Goal: Find specific page/section: Find specific page/section

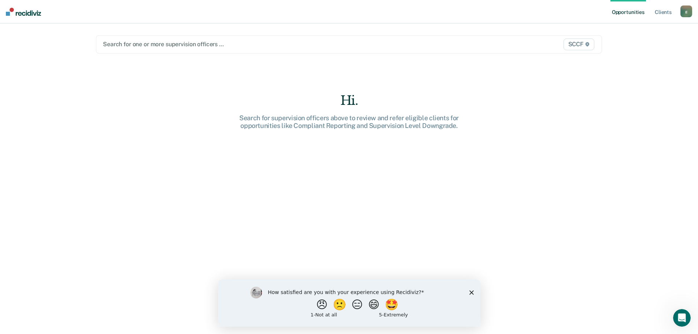
click at [471, 292] on polygon "Close survey" at bounding box center [471, 292] width 4 height 4
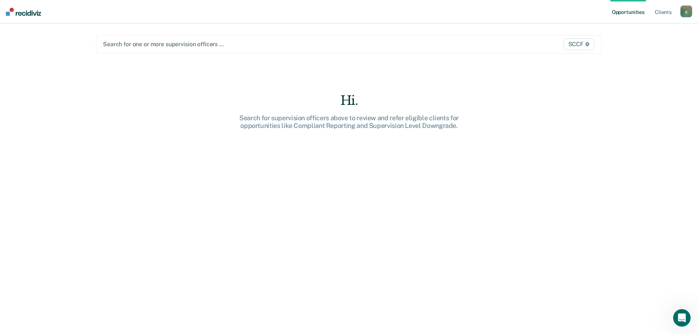
click at [206, 48] on div at bounding box center [275, 44] width 344 height 8
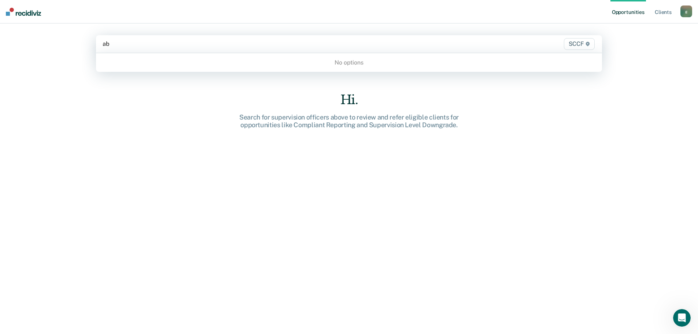
type input "a"
type input "sccf"
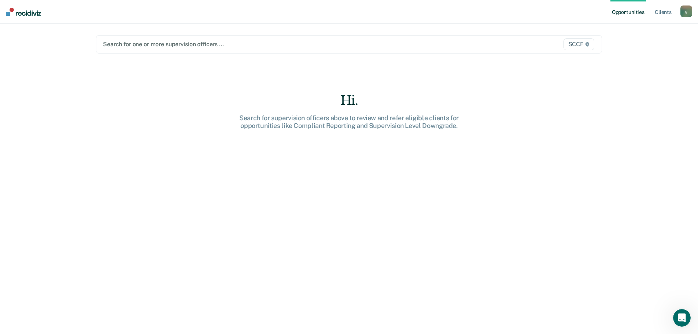
click at [583, 44] on span "SCCF" at bounding box center [579, 44] width 31 height 12
click at [419, 52] on div "Search for one or more supervision officers … SCCF" at bounding box center [349, 44] width 506 height 18
click at [589, 43] on icon at bounding box center [588, 44] width 4 height 4
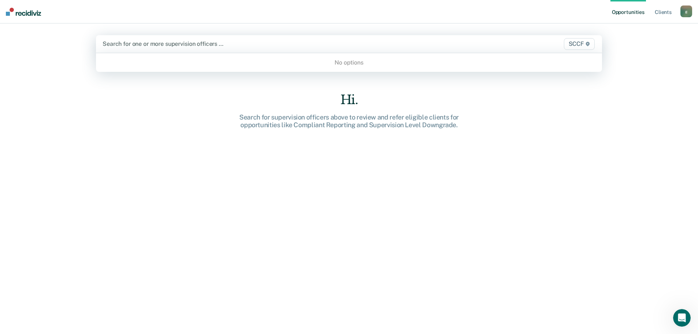
click at [589, 43] on icon at bounding box center [588, 44] width 4 height 4
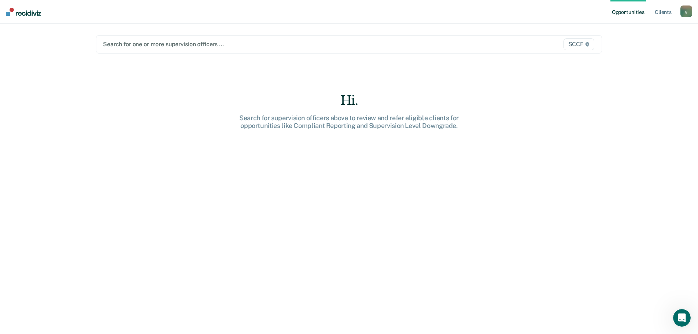
click at [589, 43] on icon at bounding box center [588, 44] width 4 height 4
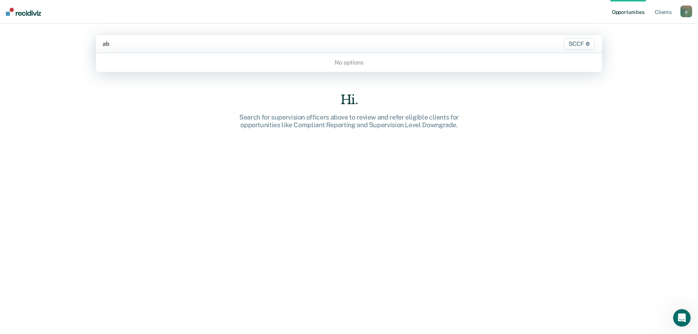
type input "ab"
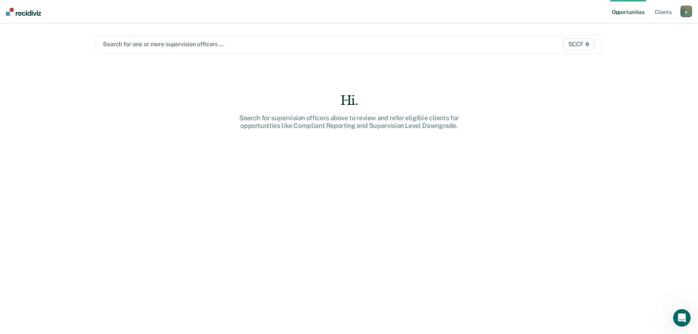
click at [686, 11] on div "g" at bounding box center [686, 11] width 12 height 12
click at [642, 30] on link "Profile" at bounding box center [656, 30] width 59 height 6
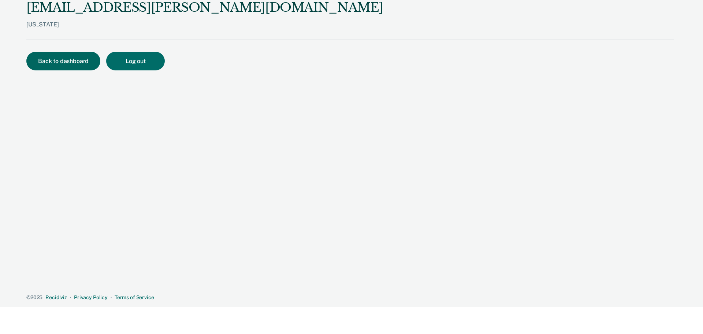
click at [58, 58] on button "Back to dashboard" at bounding box center [63, 61] width 74 height 19
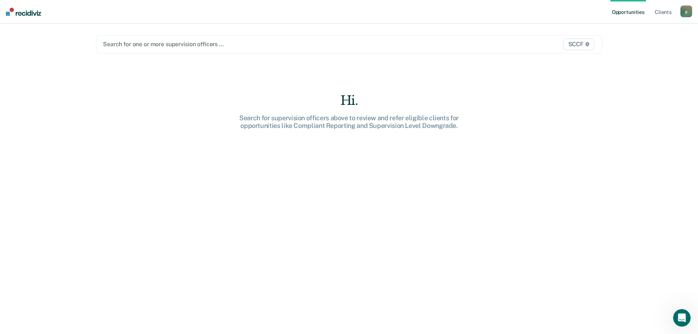
click at [23, 13] on img at bounding box center [23, 12] width 35 height 8
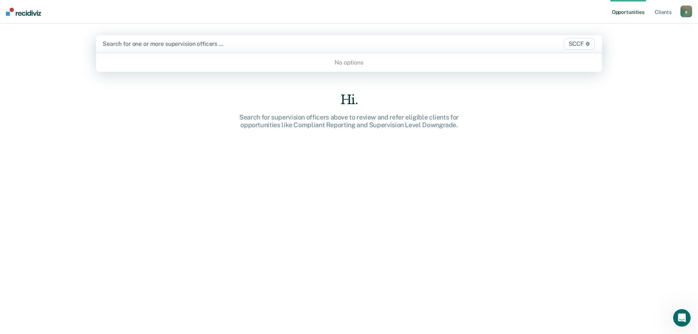
click at [133, 43] on div at bounding box center [275, 44] width 344 height 8
type input "SCCF"
click at [341, 63] on div "No options" at bounding box center [349, 62] width 506 height 13
click at [576, 46] on span "SCCF" at bounding box center [579, 44] width 31 height 12
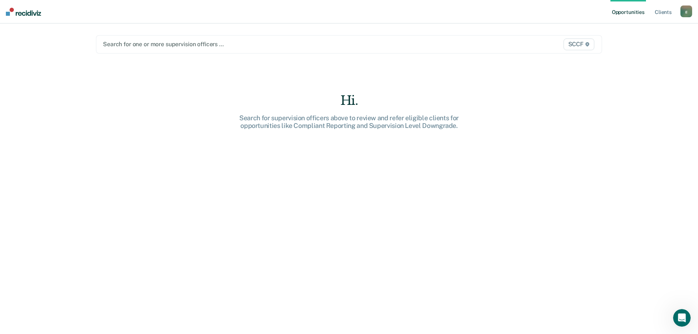
click at [583, 43] on span "SCCF" at bounding box center [579, 44] width 31 height 12
click at [668, 12] on link "Client s" at bounding box center [663, 11] width 20 height 23
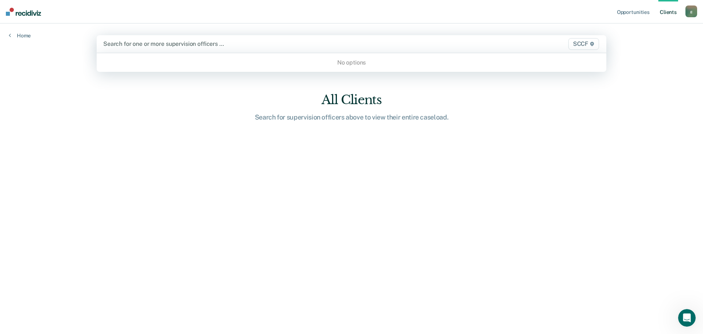
click at [173, 44] on div at bounding box center [276, 44] width 347 height 8
type input "S"
type input "AB"
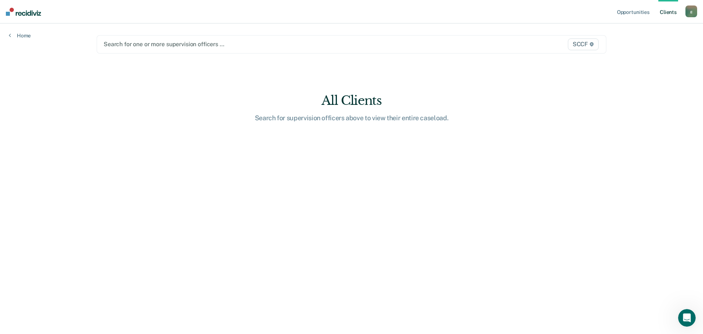
click at [314, 115] on div "Search for supervision officers above to view their entire caseload." at bounding box center [351, 118] width 234 height 8
click at [663, 12] on link "Client s" at bounding box center [669, 11] width 20 height 23
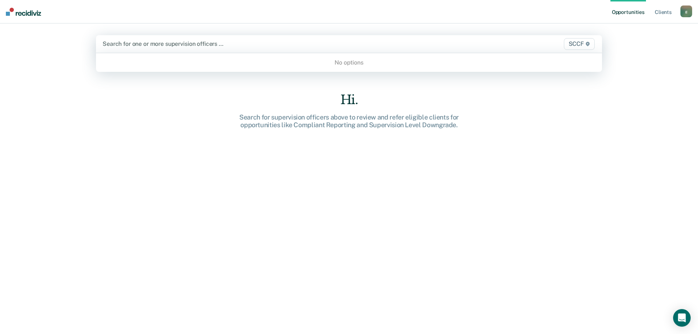
click at [134, 43] on div at bounding box center [275, 44] width 344 height 8
type input "a"
type input "sccf"
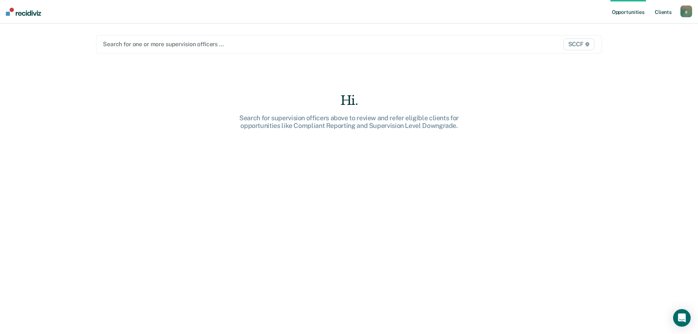
click at [665, 11] on link "Client s" at bounding box center [663, 11] width 20 height 23
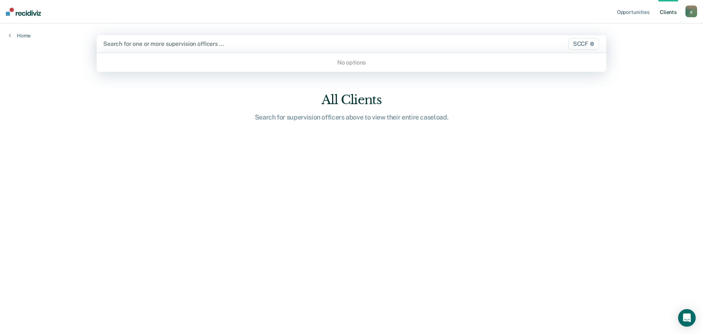
click at [325, 46] on div at bounding box center [276, 44] width 347 height 8
type input "sccf"
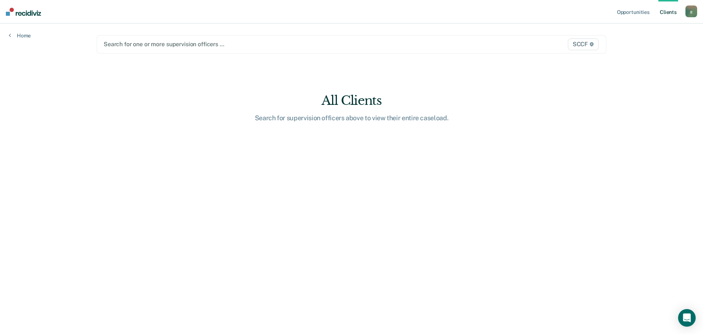
click at [669, 14] on link "Client s" at bounding box center [669, 11] width 20 height 23
click at [320, 124] on main "Search for one or more supervision officers … SCCF All Clients Search for super…" at bounding box center [352, 169] width 528 height 293
click at [344, 99] on div "All Clients" at bounding box center [351, 100] width 234 height 15
click at [255, 43] on div at bounding box center [277, 44] width 347 height 8
click at [584, 45] on span "SCCF" at bounding box center [583, 44] width 31 height 12
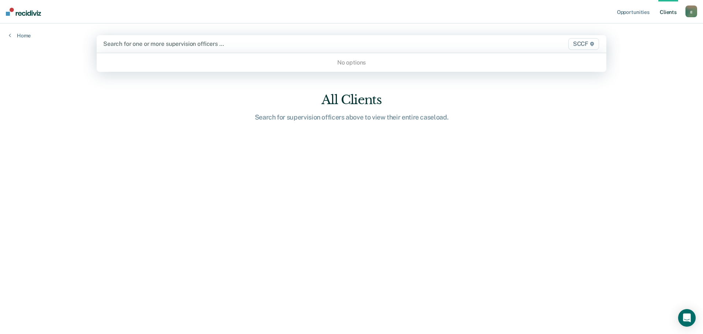
click at [588, 43] on span "SCCF" at bounding box center [584, 44] width 31 height 12
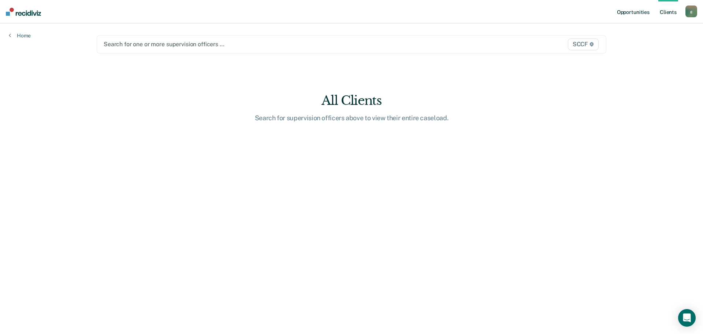
click at [639, 12] on link "Opportunities" at bounding box center [634, 11] width 36 height 23
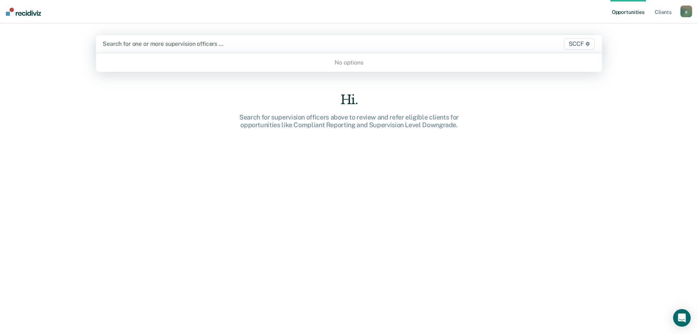
click at [586, 43] on span "SCCF" at bounding box center [579, 44] width 31 height 12
click at [586, 44] on span "SCCF" at bounding box center [579, 44] width 31 height 12
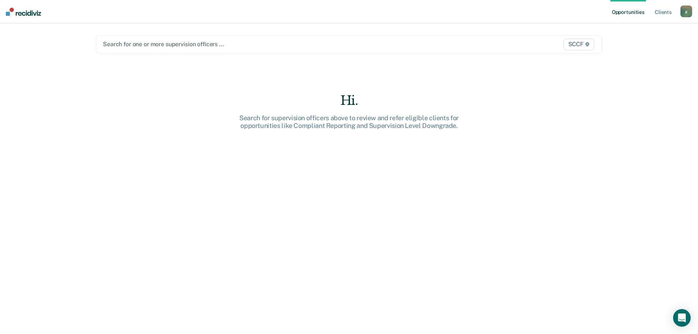
click at [586, 44] on span "SCCF" at bounding box center [579, 44] width 31 height 12
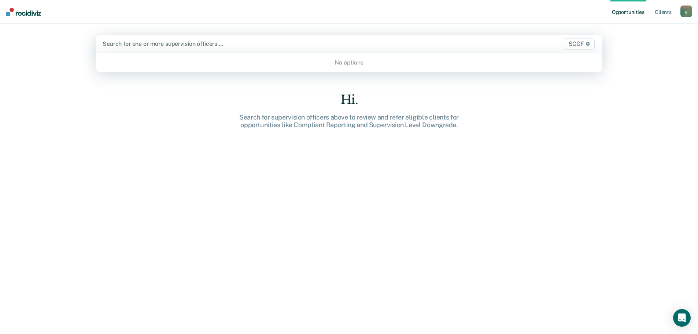
click at [586, 44] on span "SCCF" at bounding box center [579, 44] width 31 height 12
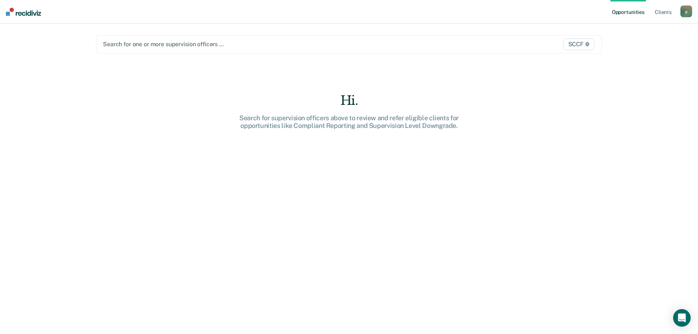
click at [586, 44] on span "SCCF" at bounding box center [579, 44] width 31 height 12
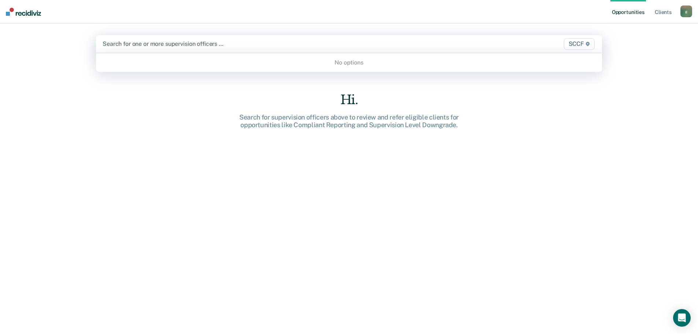
click at [586, 44] on span "SCCF" at bounding box center [579, 44] width 31 height 12
click at [237, 45] on div at bounding box center [275, 44] width 344 height 8
click at [616, 11] on link "Opportunities" at bounding box center [628, 11] width 36 height 23
click at [588, 43] on icon at bounding box center [588, 44] width 4 height 4
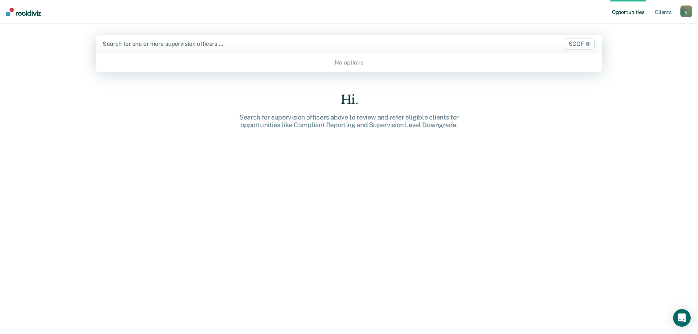
click at [588, 43] on icon at bounding box center [588, 44] width 4 height 4
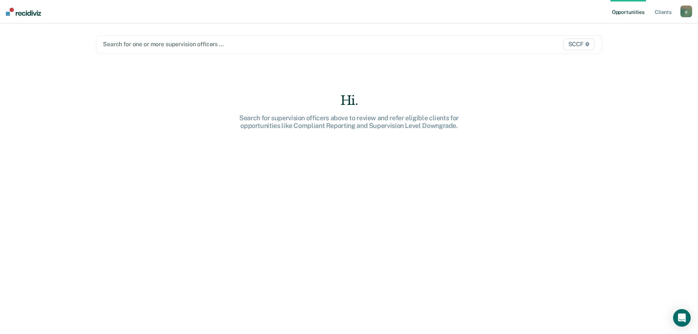
click at [193, 11] on nav "Opportunities Client s grace.givens@corecivic.com g Profile How it works Log Out" at bounding box center [349, 11] width 698 height 23
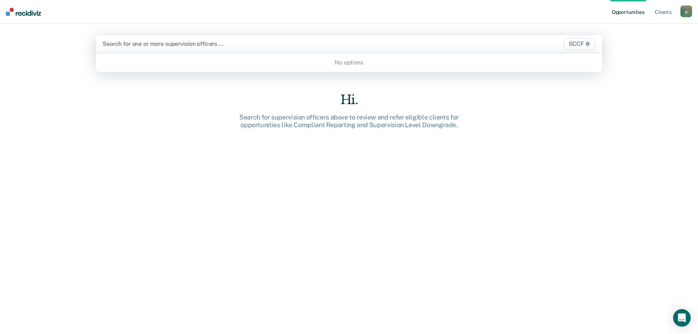
click at [129, 39] on div "Search for one or more supervision officers … SCCF" at bounding box center [349, 44] width 506 height 18
type input "sccf"
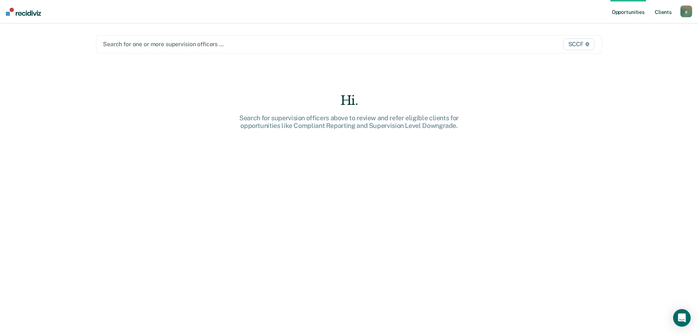
click at [661, 11] on link "Client s" at bounding box center [663, 11] width 20 height 23
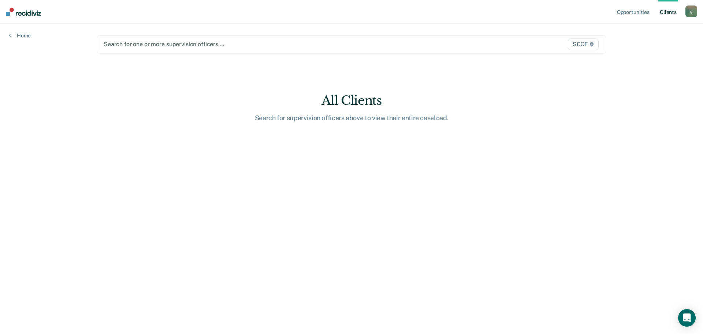
click at [19, 15] on img at bounding box center [23, 12] width 35 height 8
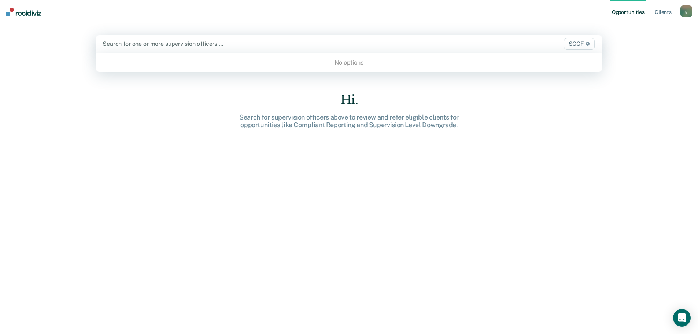
click at [251, 44] on div at bounding box center [275, 44] width 344 height 8
click at [348, 62] on div "No options" at bounding box center [349, 62] width 506 height 13
type input "sccf"
click at [665, 11] on link "Client s" at bounding box center [663, 11] width 20 height 23
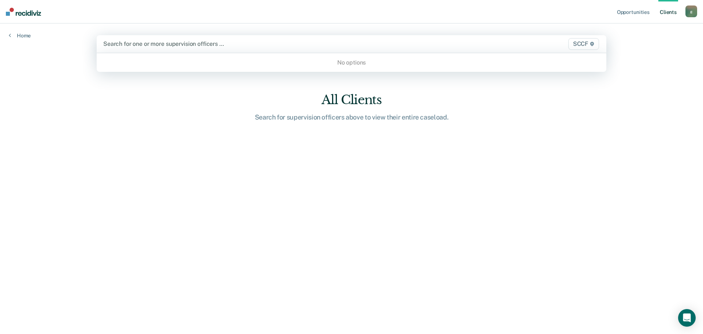
click at [172, 47] on div at bounding box center [276, 44] width 347 height 8
type input "sccf"
click at [691, 13] on div "g" at bounding box center [692, 11] width 12 height 12
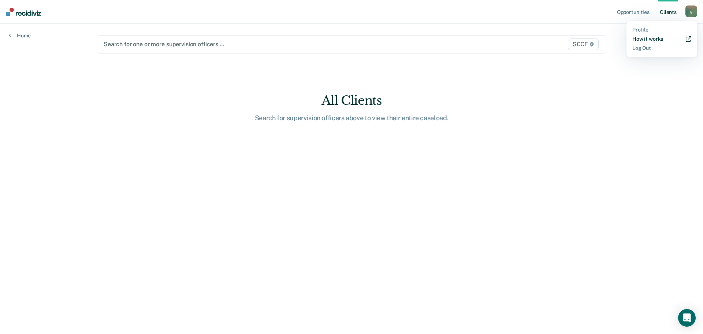
click at [645, 40] on link "How it works" at bounding box center [662, 39] width 59 height 6
click at [634, 29] on link "Profile" at bounding box center [662, 30] width 59 height 6
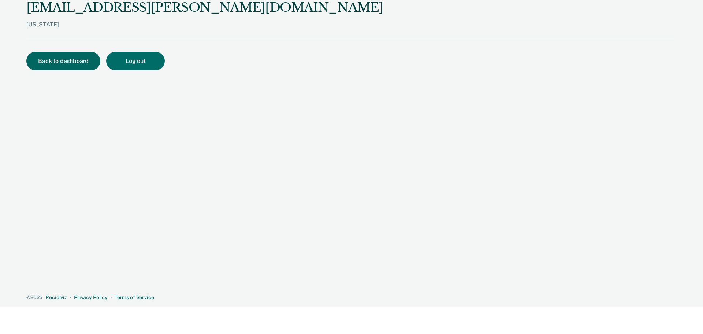
click at [49, 62] on button "Back to dashboard" at bounding box center [63, 61] width 74 height 19
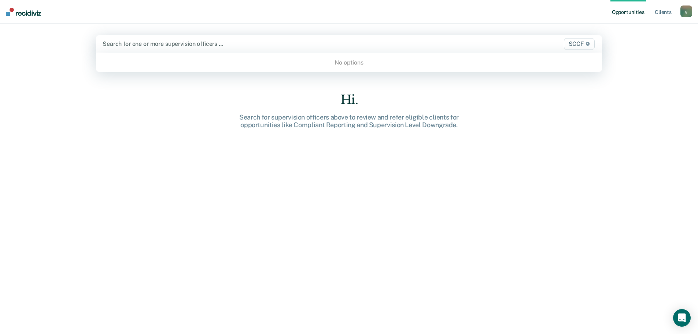
click at [159, 48] on div at bounding box center [275, 44] width 344 height 8
click at [125, 42] on div at bounding box center [275, 44] width 344 height 8
click at [126, 41] on div at bounding box center [275, 44] width 344 height 8
click at [282, 49] on div "Search for one or more supervision officers …" at bounding box center [275, 44] width 346 height 10
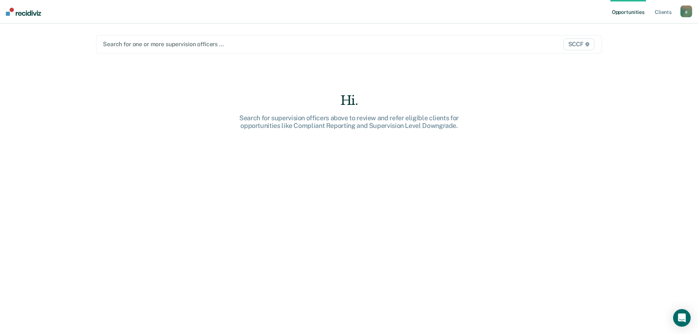
click at [203, 46] on div at bounding box center [275, 44] width 344 height 8
click at [589, 45] on icon at bounding box center [588, 44] width 4 height 4
click at [589, 44] on icon at bounding box center [588, 44] width 4 height 4
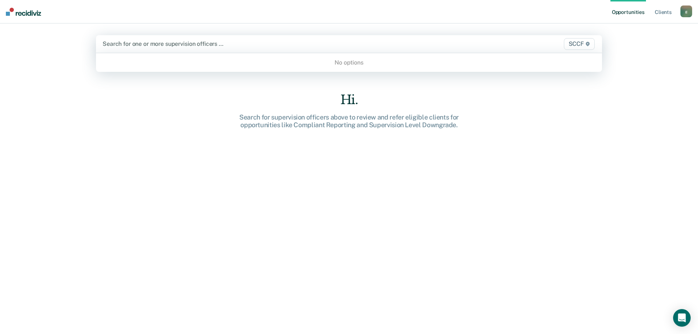
click at [484, 45] on div "SCCF" at bounding box center [522, 44] width 148 height 12
type input "ab1"
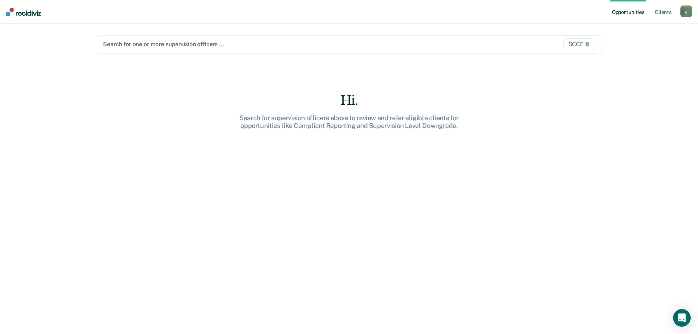
click at [564, 127] on div "Hi. Search for supervision officers above to review and refer eligible clients …" at bounding box center [349, 219] width 506 height 252
click at [661, 11] on link "Client s" at bounding box center [663, 11] width 20 height 23
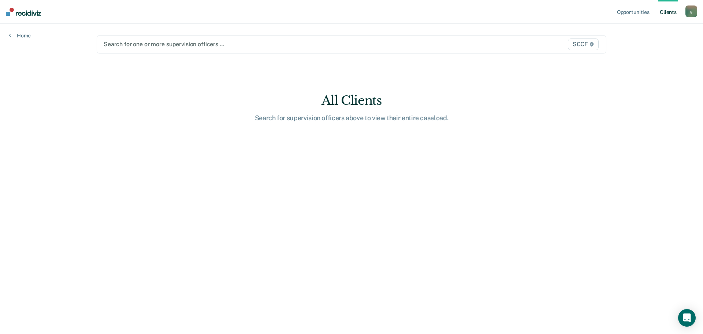
click at [207, 44] on div at bounding box center [277, 44] width 347 height 8
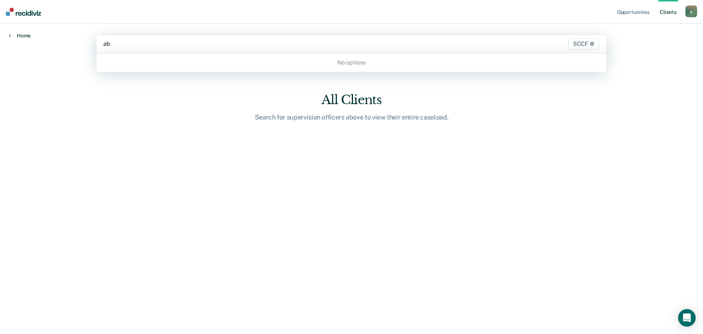
type input "ab"
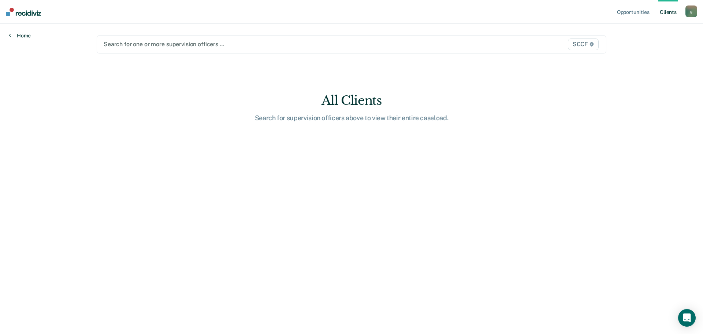
click at [23, 34] on link "Home" at bounding box center [20, 35] width 22 height 7
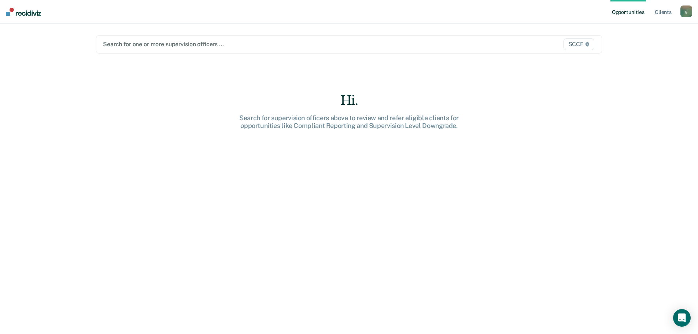
click at [16, 15] on img at bounding box center [23, 12] width 35 height 8
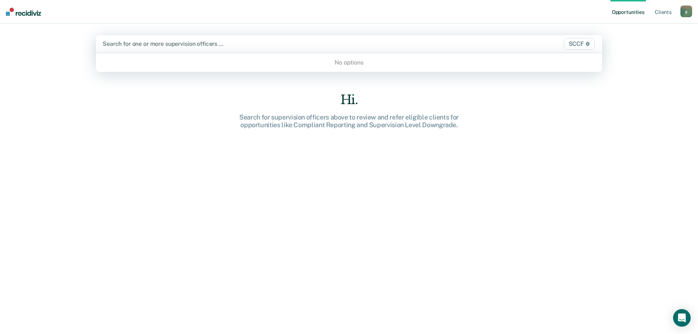
click at [587, 43] on span "SCCF" at bounding box center [579, 44] width 31 height 12
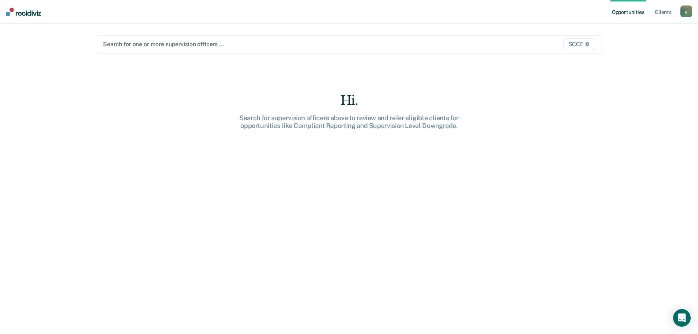
click at [121, 44] on div at bounding box center [275, 44] width 344 height 8
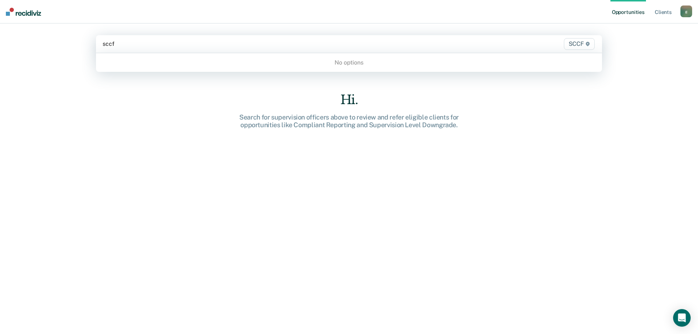
click at [330, 61] on div "No options" at bounding box center [349, 62] width 506 height 13
type input "sccf"
click at [685, 9] on div "g" at bounding box center [686, 11] width 12 height 12
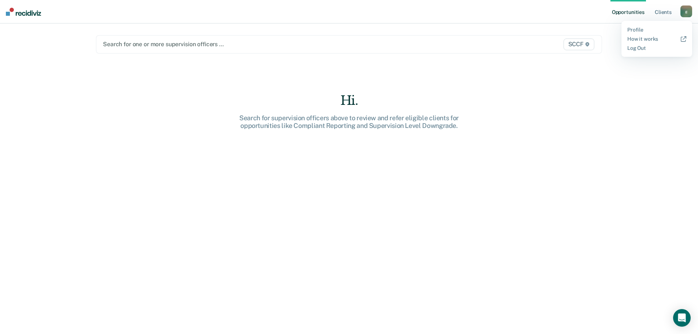
click at [685, 9] on div "g" at bounding box center [686, 11] width 12 height 12
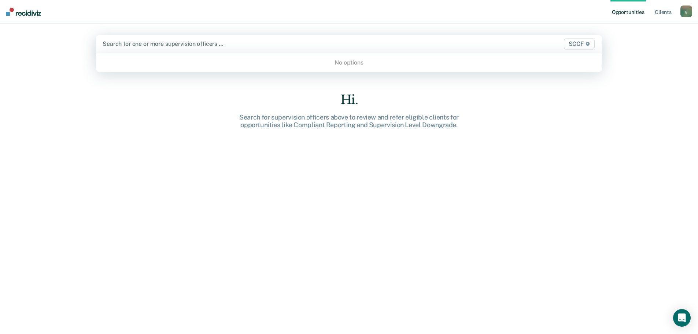
click at [587, 45] on icon at bounding box center [588, 44] width 4 height 4
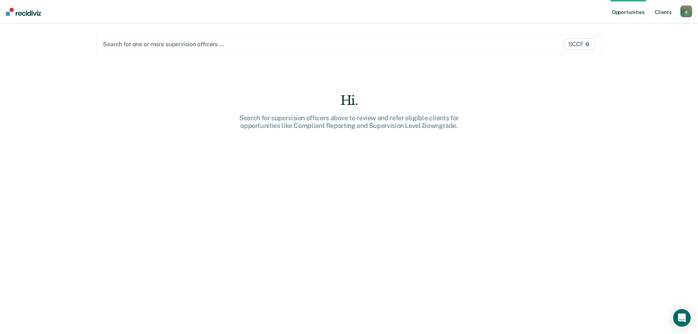
click at [667, 12] on link "Client s" at bounding box center [663, 11] width 20 height 23
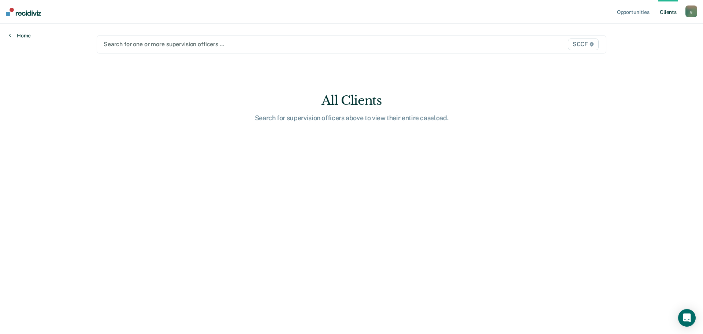
click at [19, 35] on link "Home" at bounding box center [20, 35] width 22 height 7
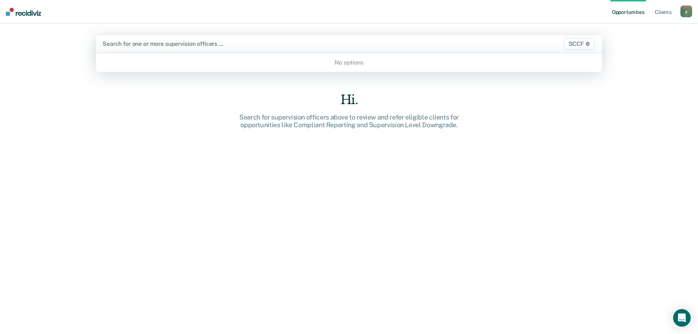
click at [368, 44] on div at bounding box center [275, 44] width 344 height 8
type input "sccf"
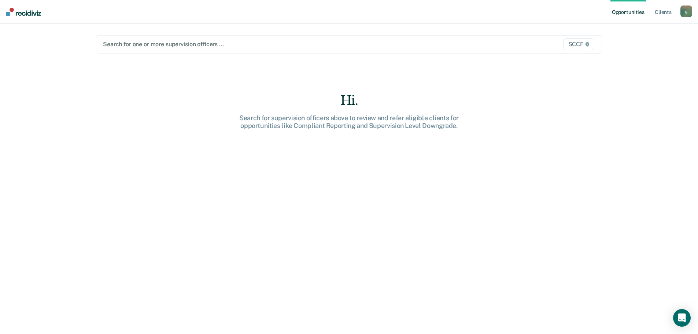
click at [274, 92] on main "Search for one or more supervision officers … SCCF Hi. Search for supervision o…" at bounding box center [349, 169] width 524 height 293
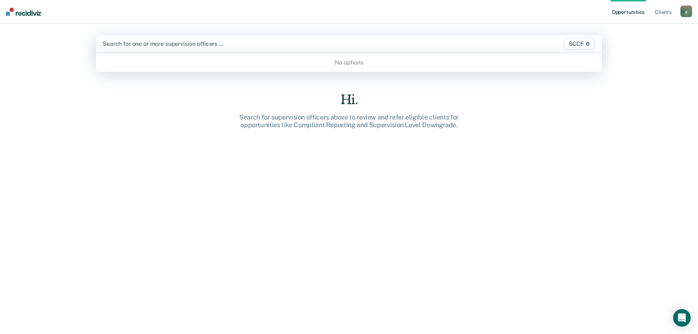
click at [589, 47] on span "SCCF" at bounding box center [579, 44] width 31 height 12
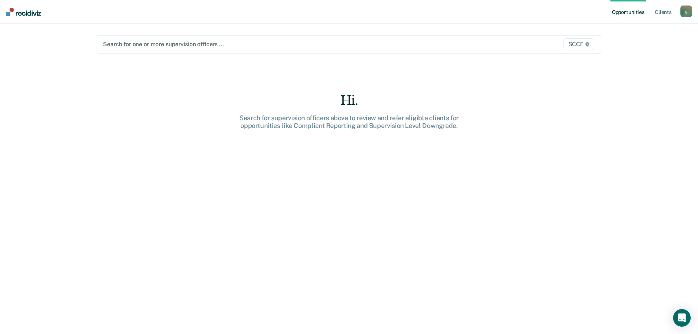
click at [438, 48] on div at bounding box center [275, 44] width 344 height 8
type input "a"
click at [518, 207] on div "Hi. Search for supervision officers above to review and refer eligible clients …" at bounding box center [349, 219] width 506 height 252
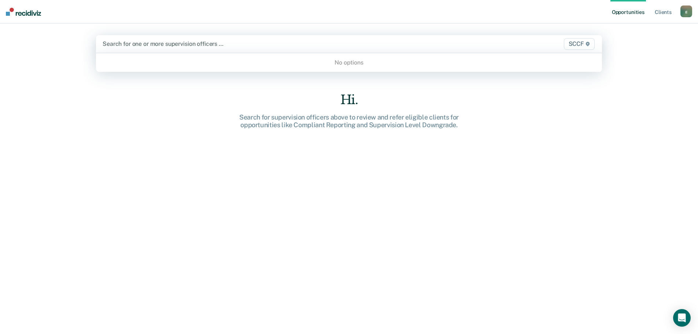
click at [240, 38] on div "Search for one or more supervision officers … SCCF" at bounding box center [349, 44] width 506 height 18
click at [217, 104] on div "Hi. Search for supervision officers above to review and refer eligible clients …" at bounding box center [349, 218] width 506 height 252
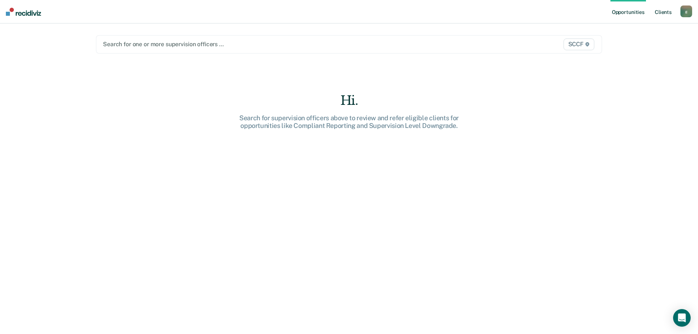
click at [662, 12] on link "Client s" at bounding box center [663, 11] width 20 height 23
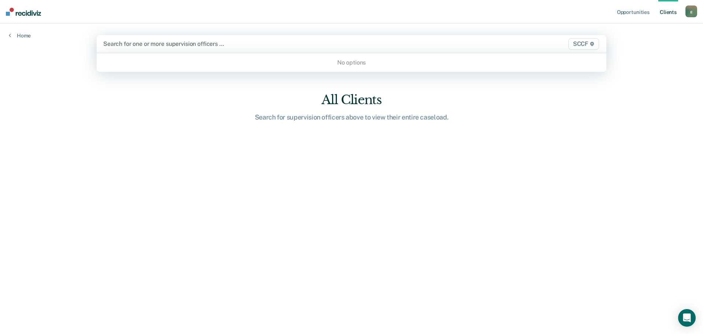
click at [244, 43] on div at bounding box center [276, 44] width 347 height 8
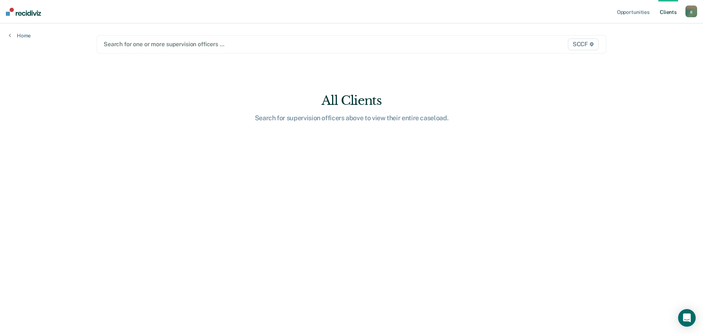
click at [487, 122] on main "Search for one or more supervision officers … SCCF All Clients Search for super…" at bounding box center [352, 169] width 528 height 293
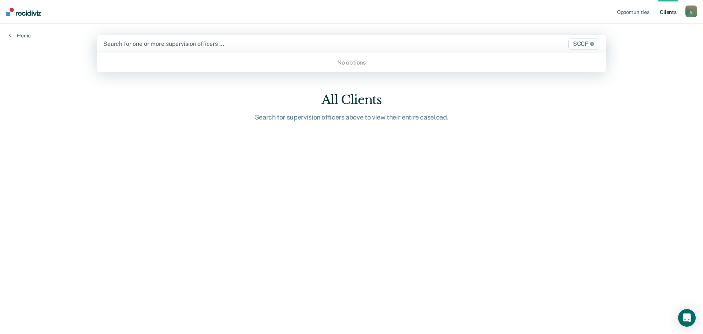
click at [152, 44] on div at bounding box center [276, 44] width 347 height 8
type input "sccf"
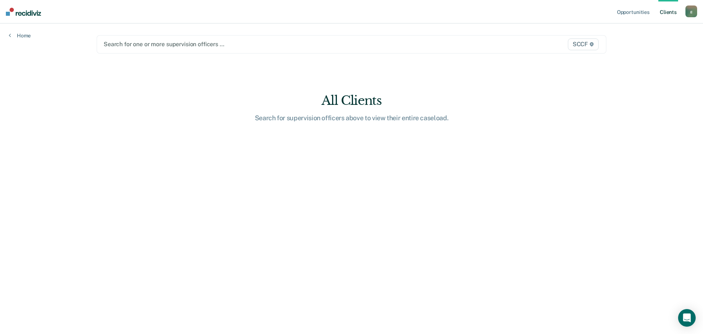
click at [208, 37] on div "Search for one or more supervision officers … SCCF" at bounding box center [352, 44] width 510 height 18
